Goal: Task Accomplishment & Management: Complete application form

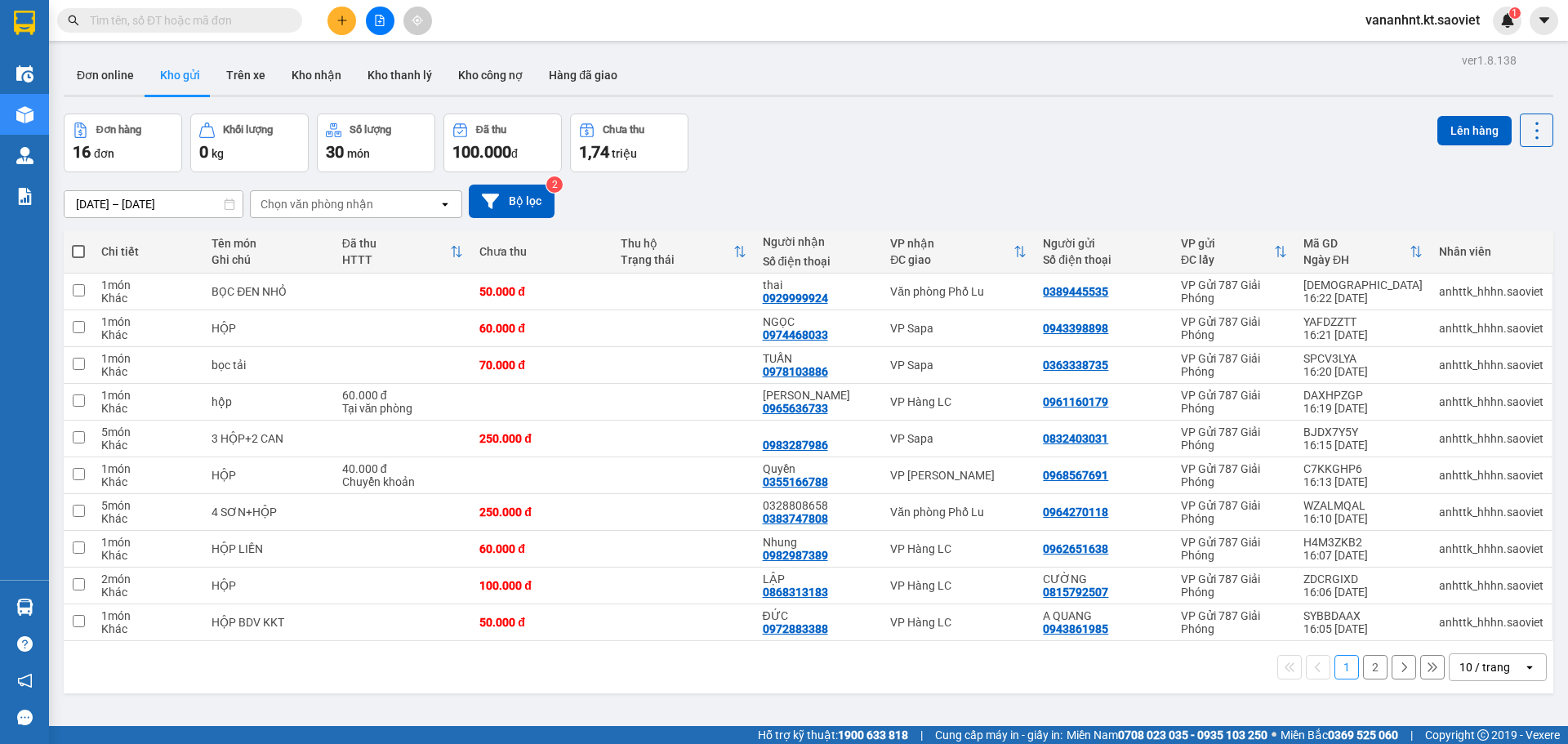
click at [150, 23] on input "text" at bounding box center [187, 21] width 193 height 18
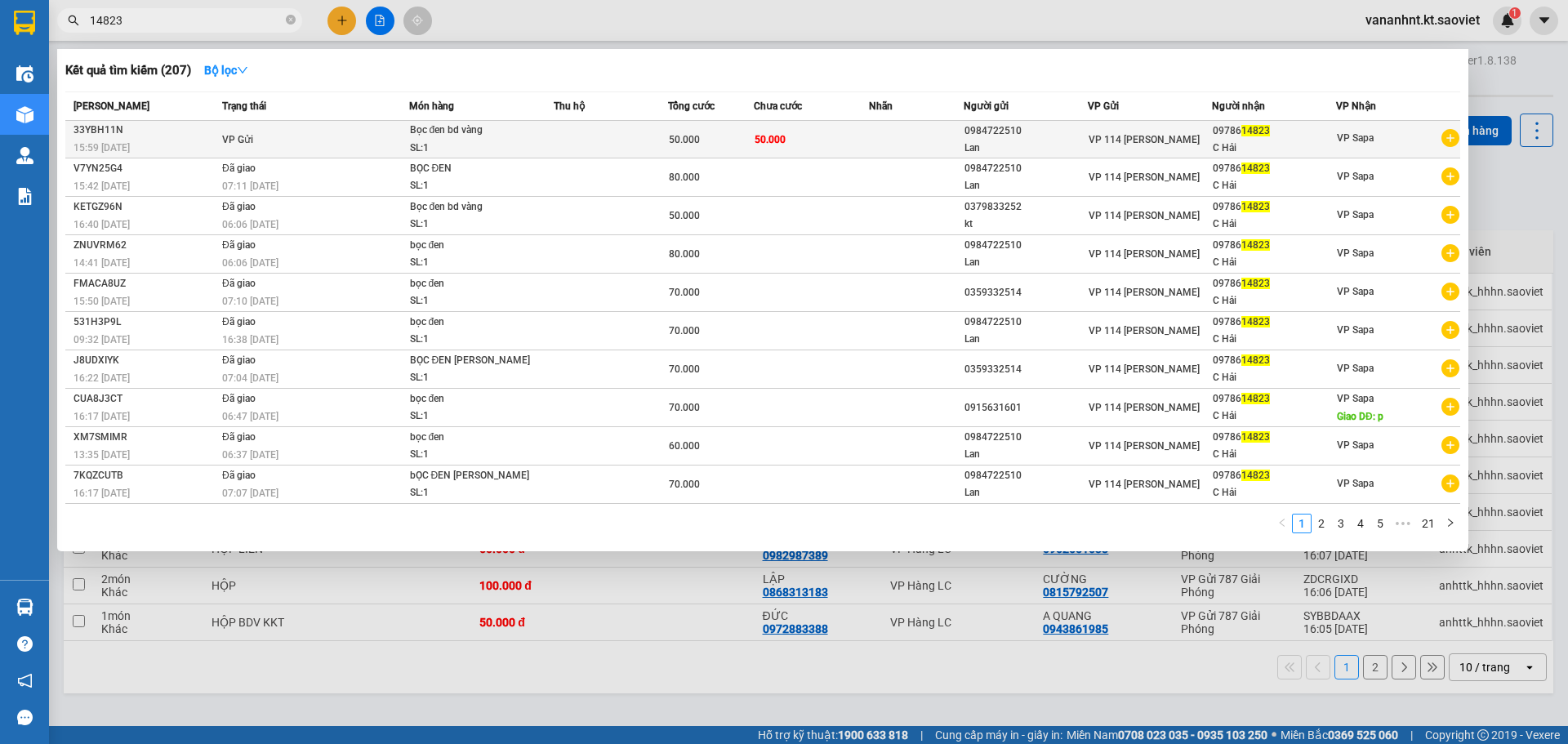
type input "14823"
click at [821, 128] on td "50.000" at bounding box center [811, 140] width 115 height 38
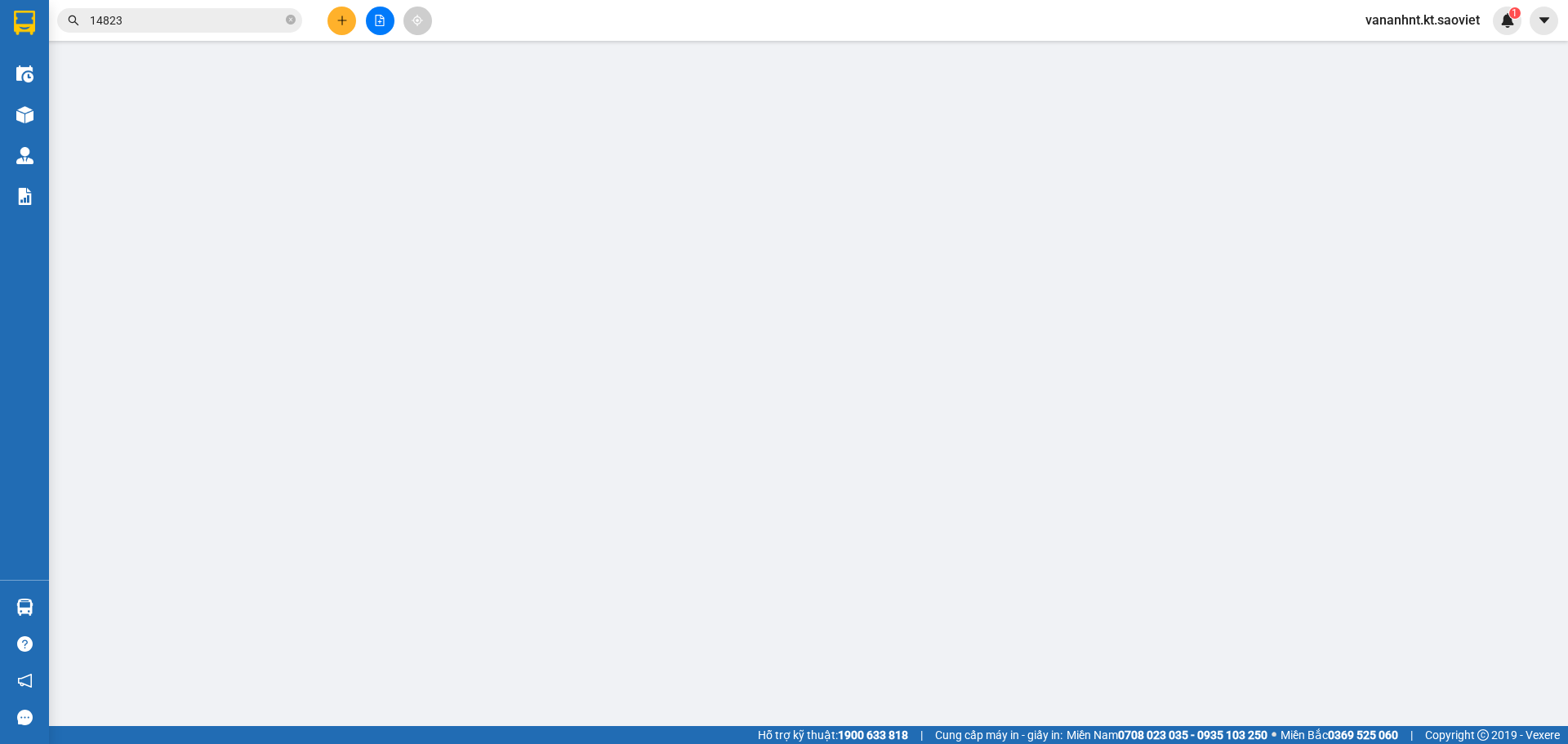
type input "0984722510"
type input "Lan"
type input "0978614823"
type input "C Hải"
type input "50.000"
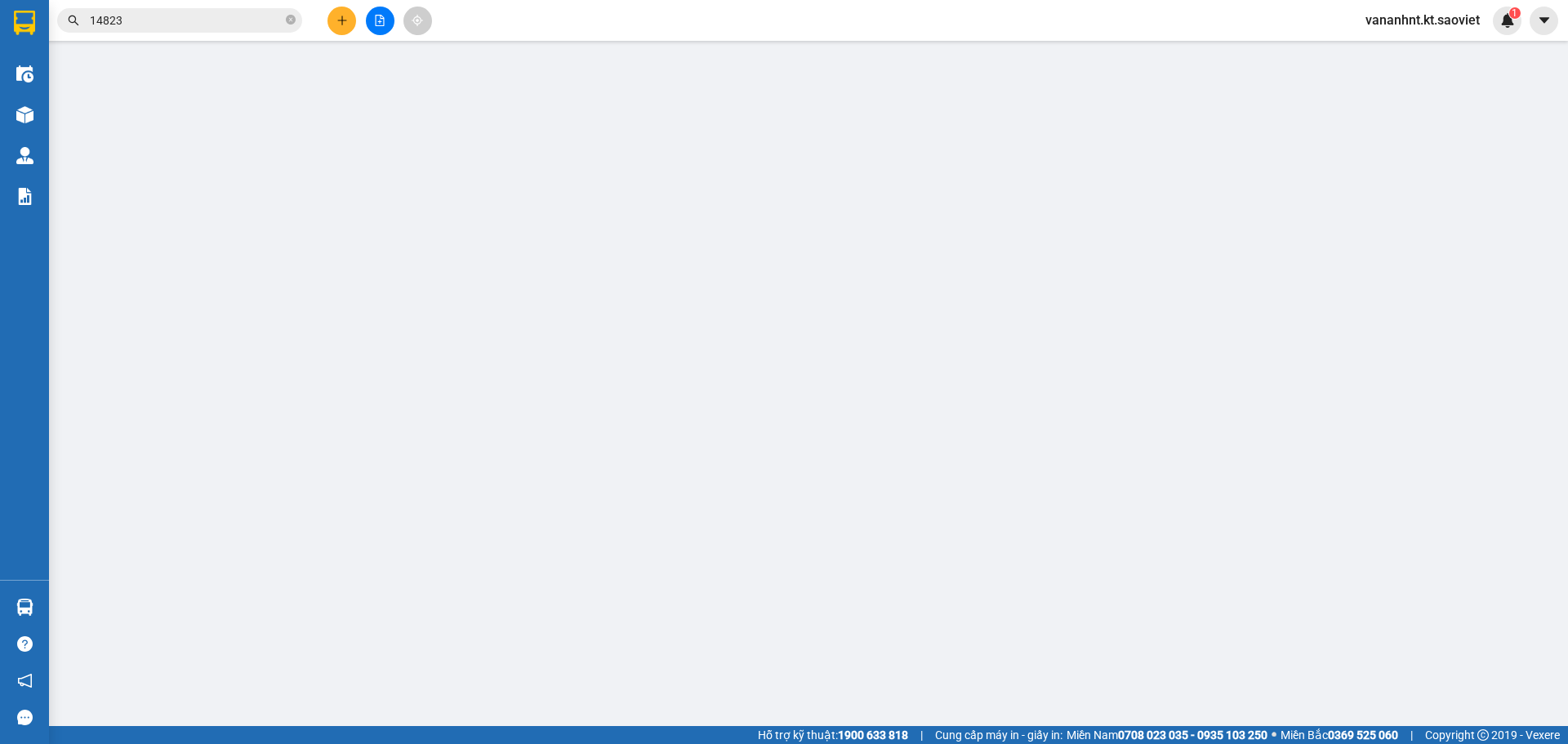
type input "50.000"
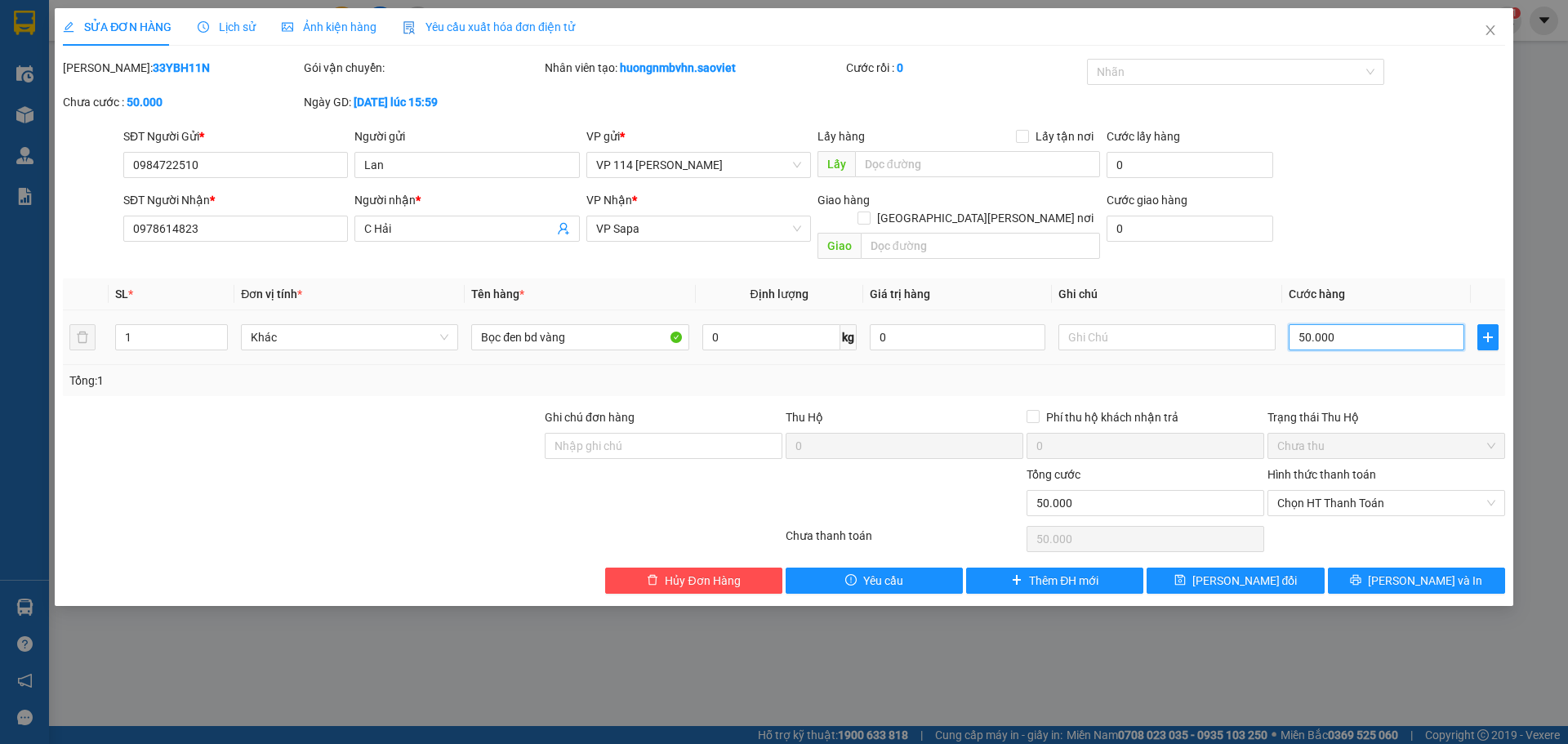
click at [1349, 324] on input "50.000" at bounding box center [1377, 337] width 176 height 26
type input "8"
type input "80"
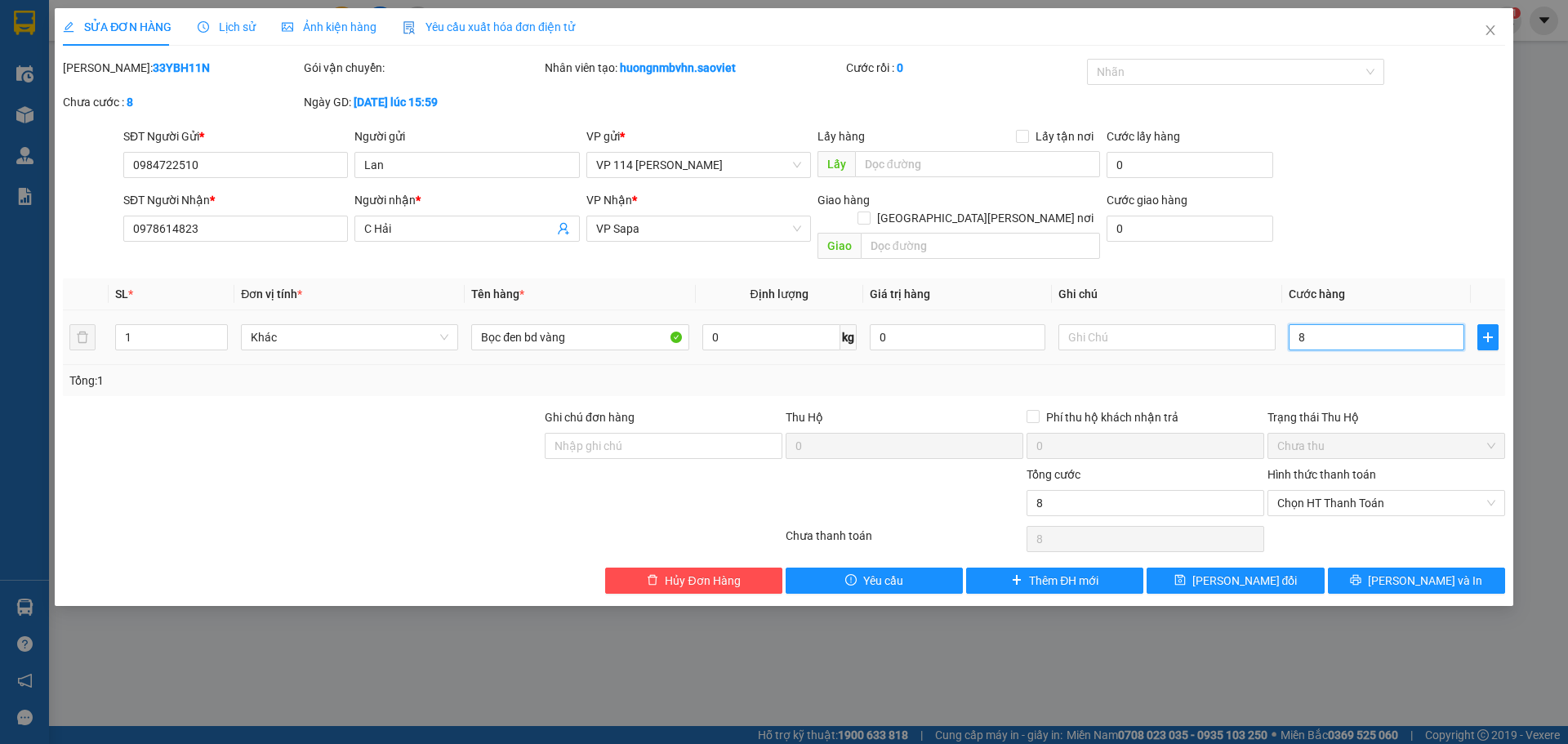
type input "80"
type input "80.000"
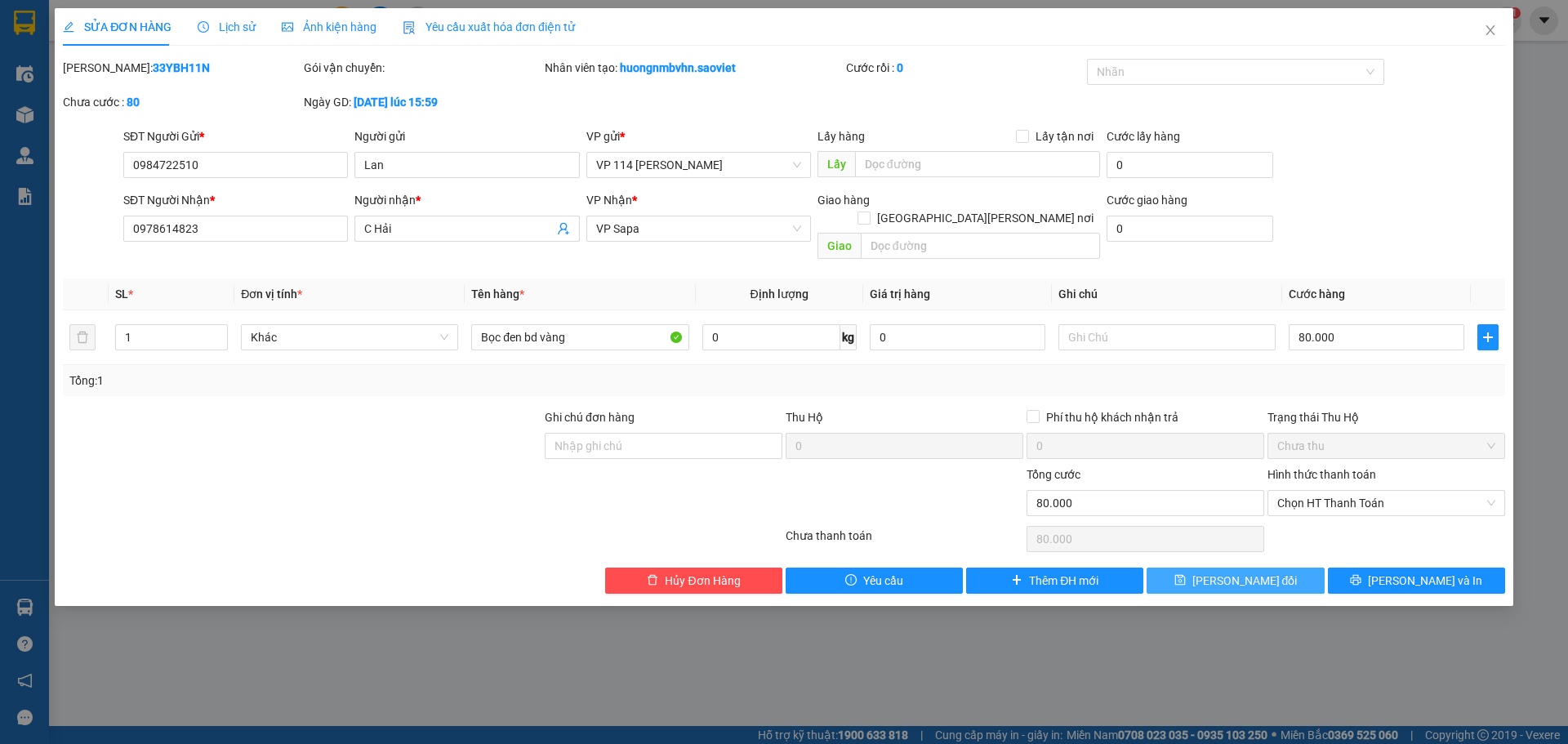
drag, startPoint x: 1247, startPoint y: 568, endPoint x: 1013, endPoint y: 464, distance: 256.1
click at [1246, 572] on span "[PERSON_NAME] đổi" at bounding box center [1245, 581] width 106 height 18
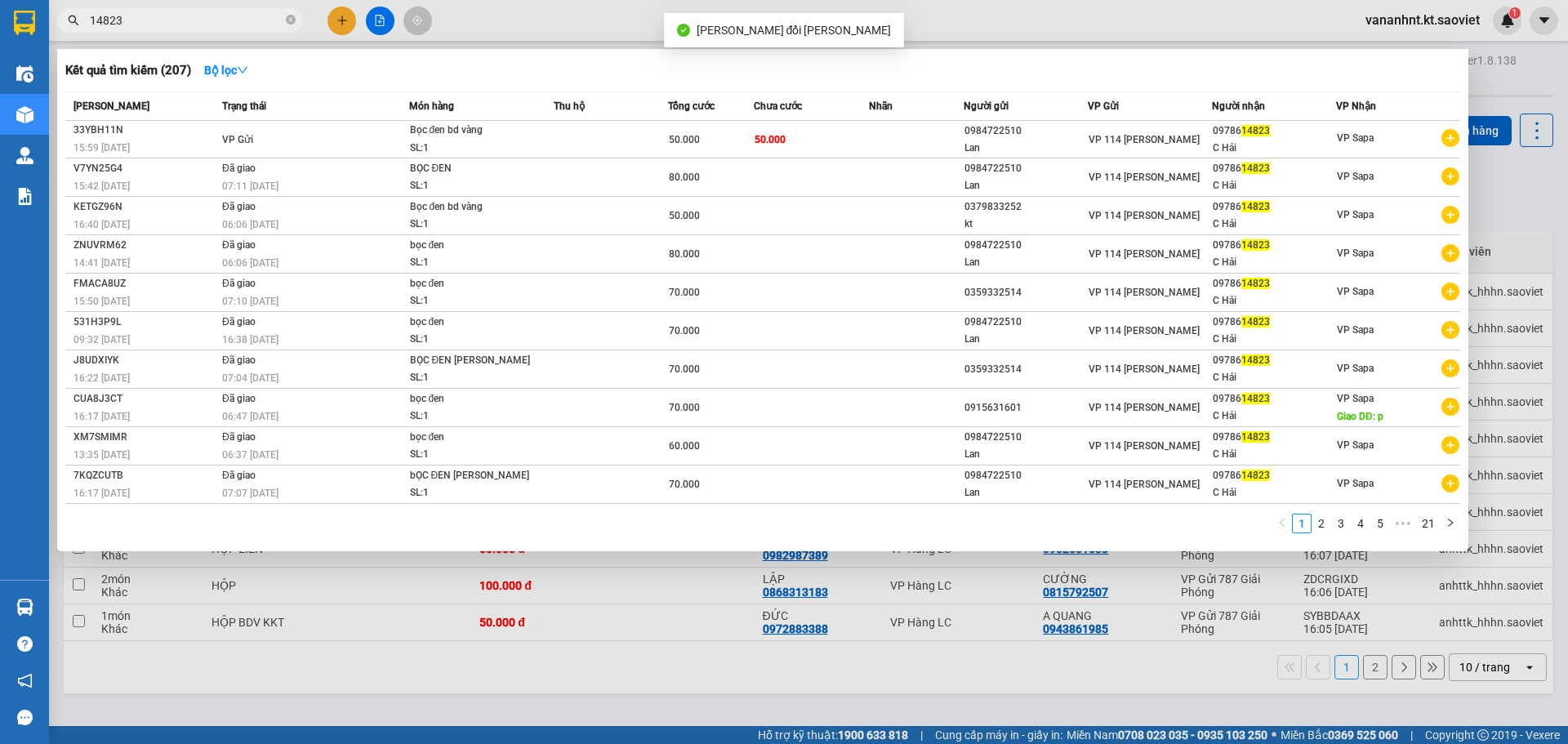
click at [184, 10] on span "14823" at bounding box center [179, 20] width 245 height 24
click at [166, 18] on input "14823" at bounding box center [187, 21] width 193 height 18
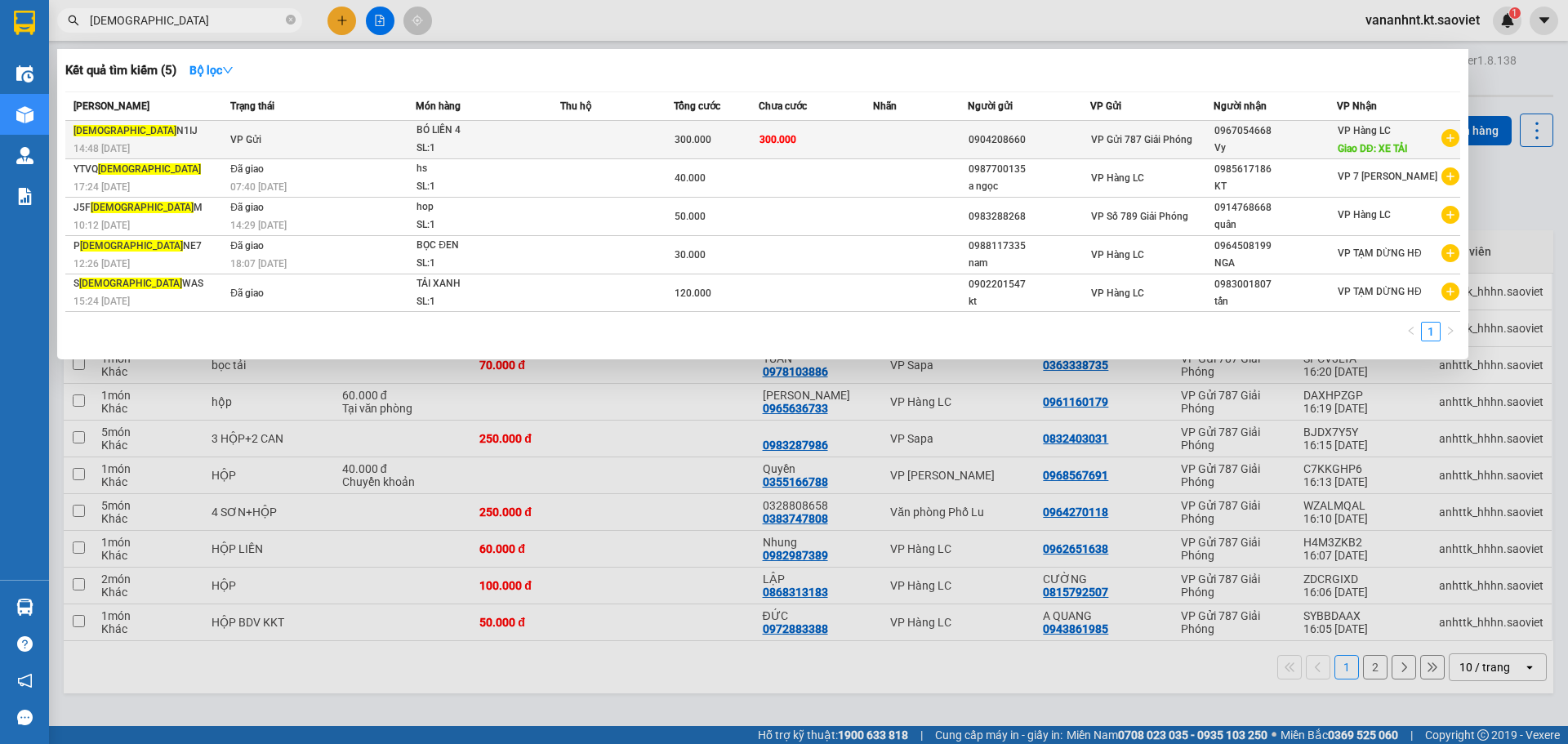
type input "[DEMOGRAPHIC_DATA]"
click at [735, 141] on div "300.000" at bounding box center [716, 140] width 83 height 18
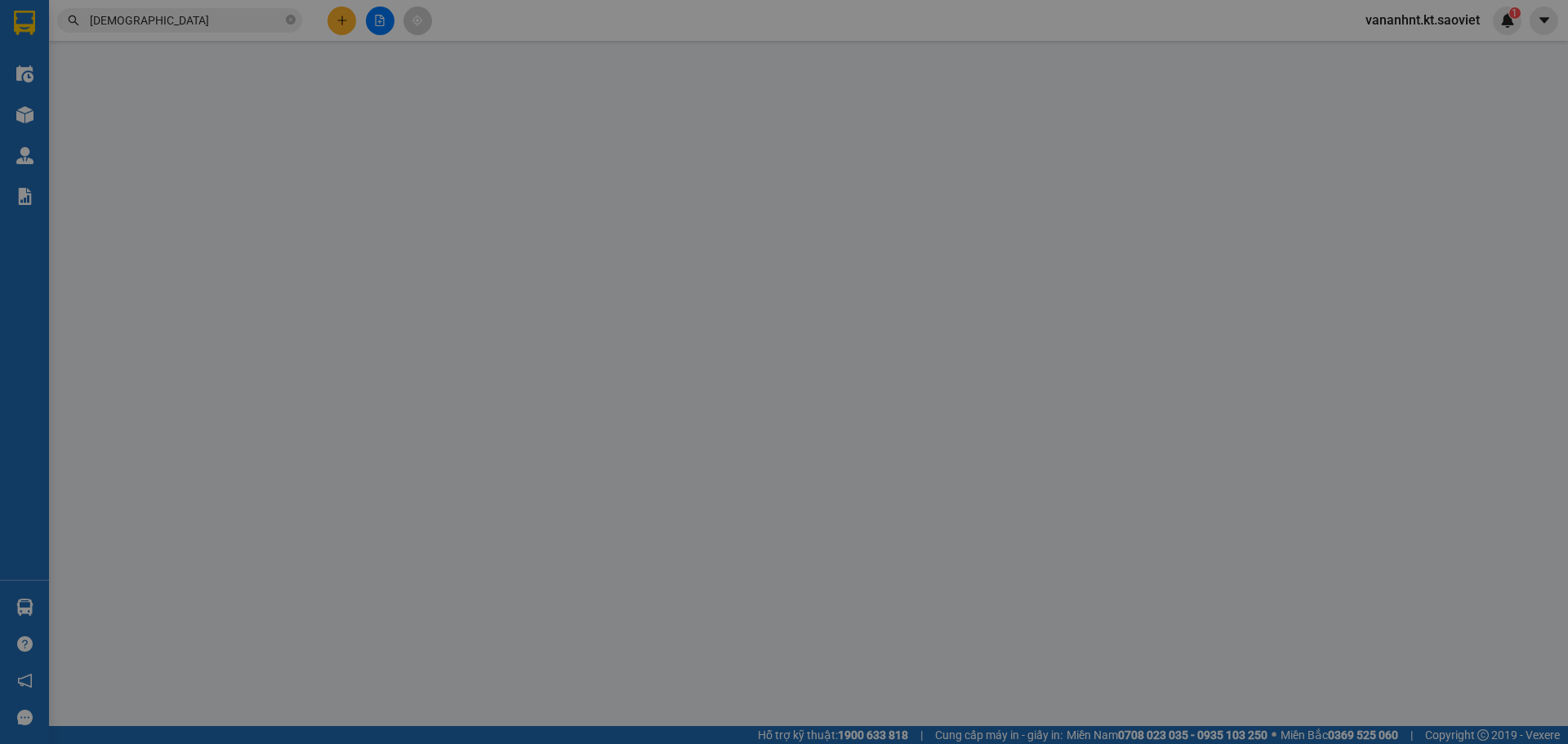
type input "0904208660"
type input "0967054668"
type input "Vy"
type input "XE TẢI"
type input "300.000"
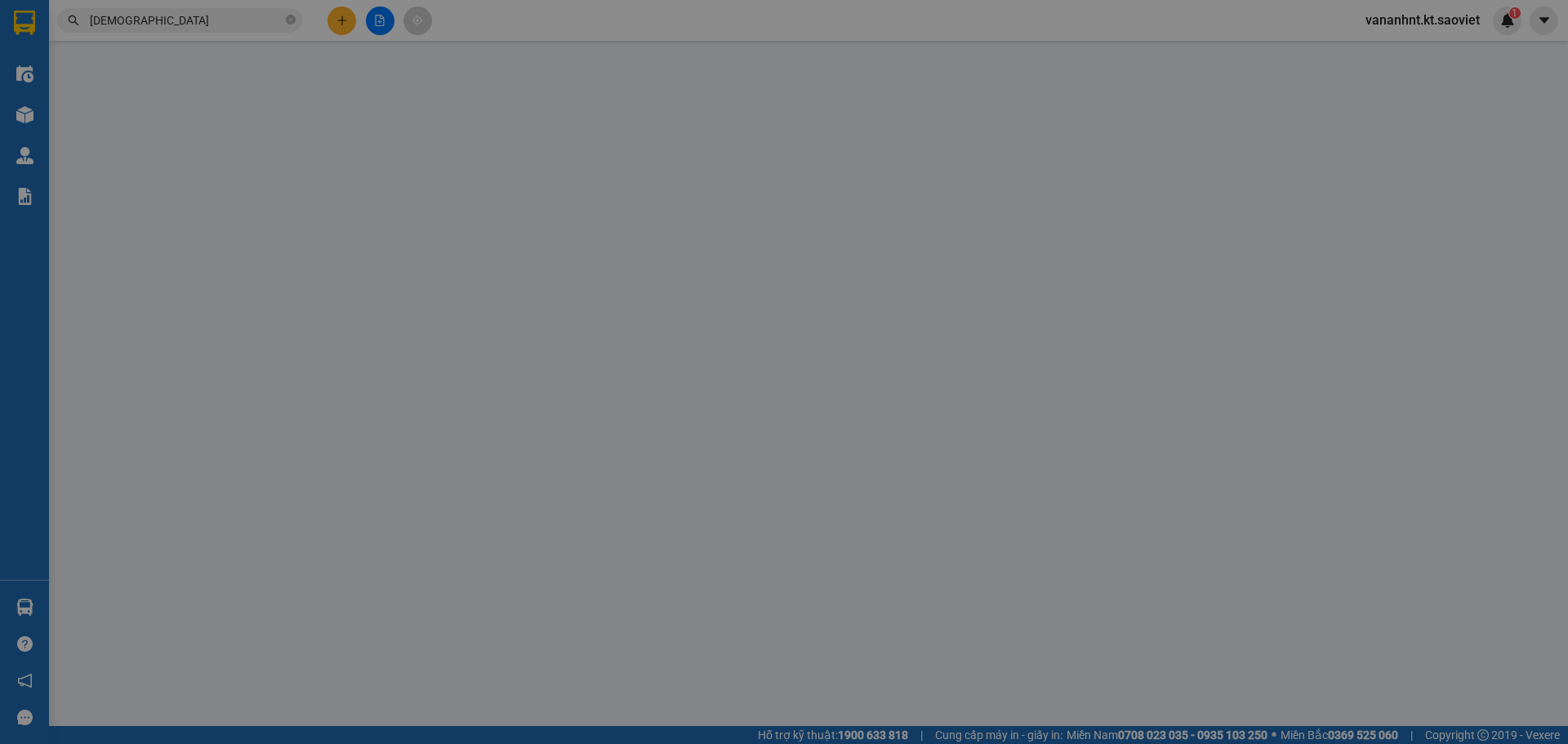
type input "300.000"
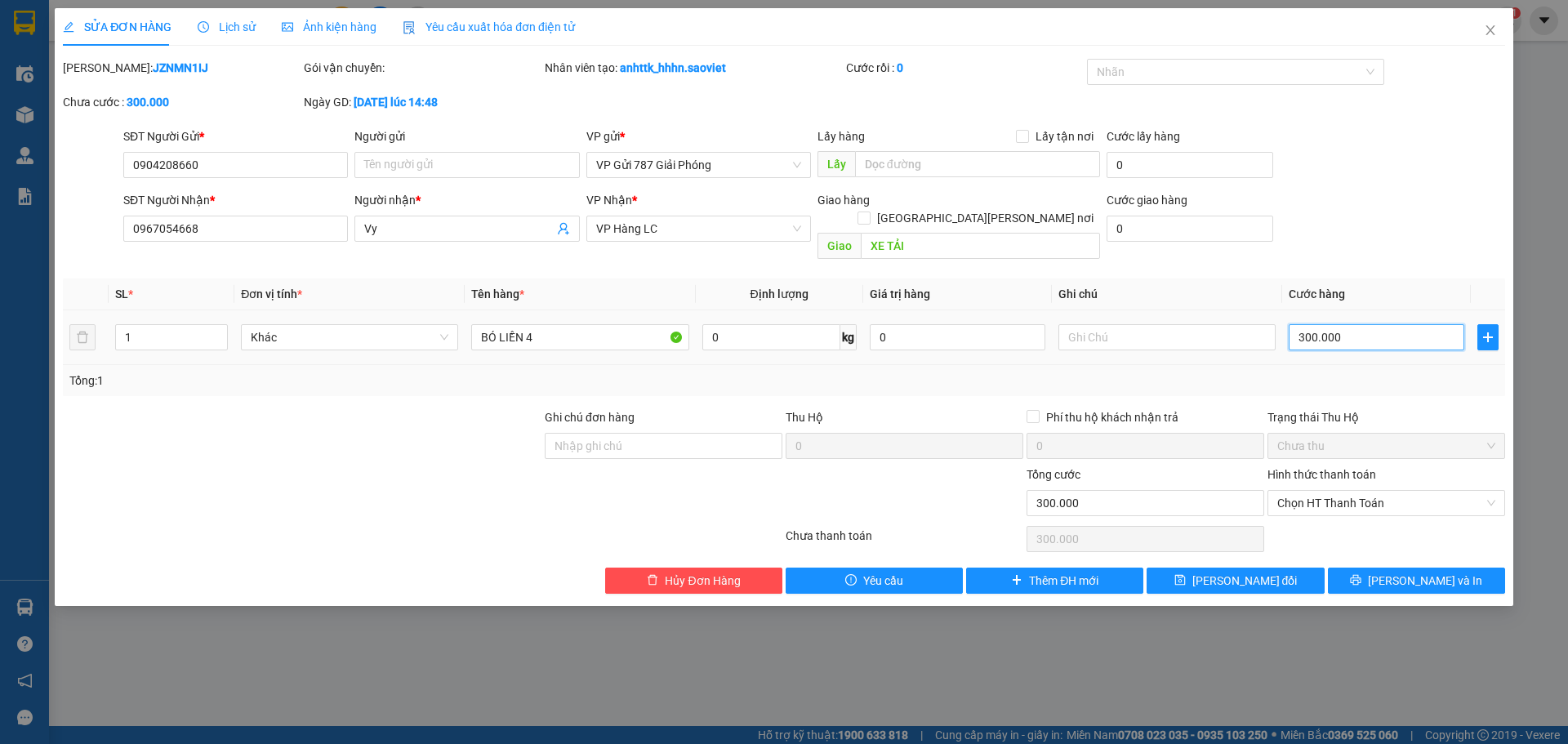
click at [1342, 324] on input "300.000" at bounding box center [1377, 337] width 176 height 26
type input "2"
type input "25"
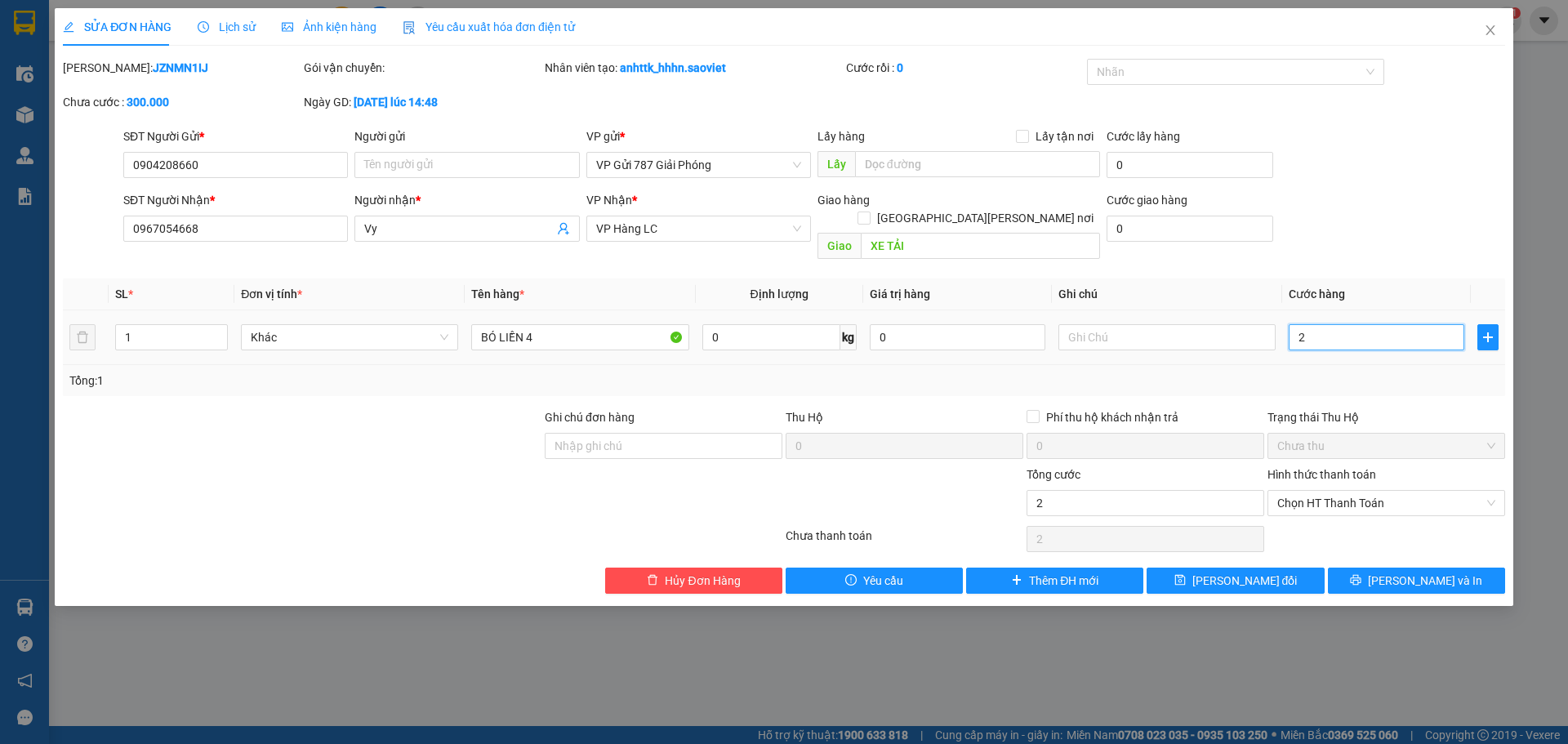
type input "25"
type input "250"
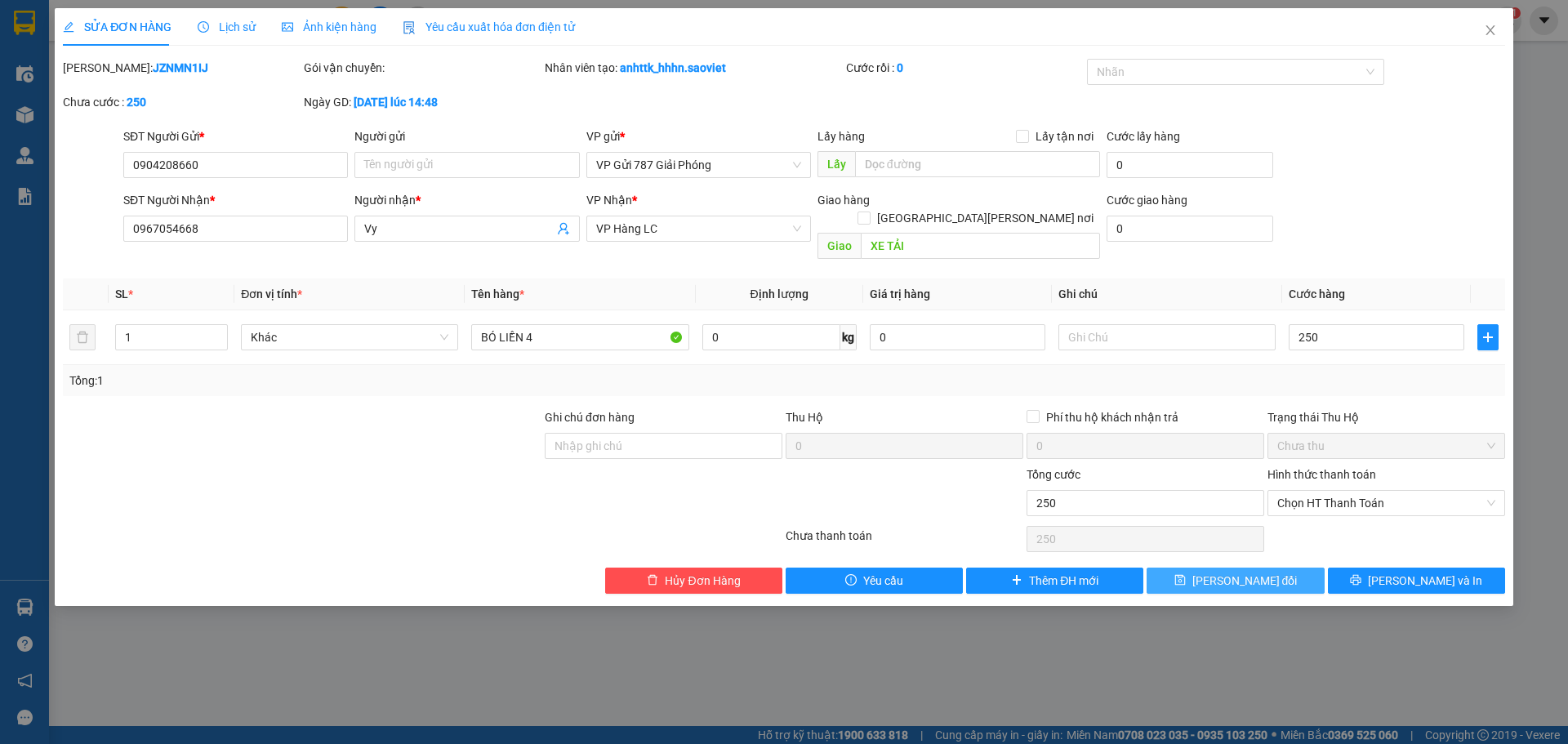
click at [1297, 568] on button "[PERSON_NAME] đổi" at bounding box center [1235, 581] width 177 height 26
type input "250.000"
